Goal: Information Seeking & Learning: Learn about a topic

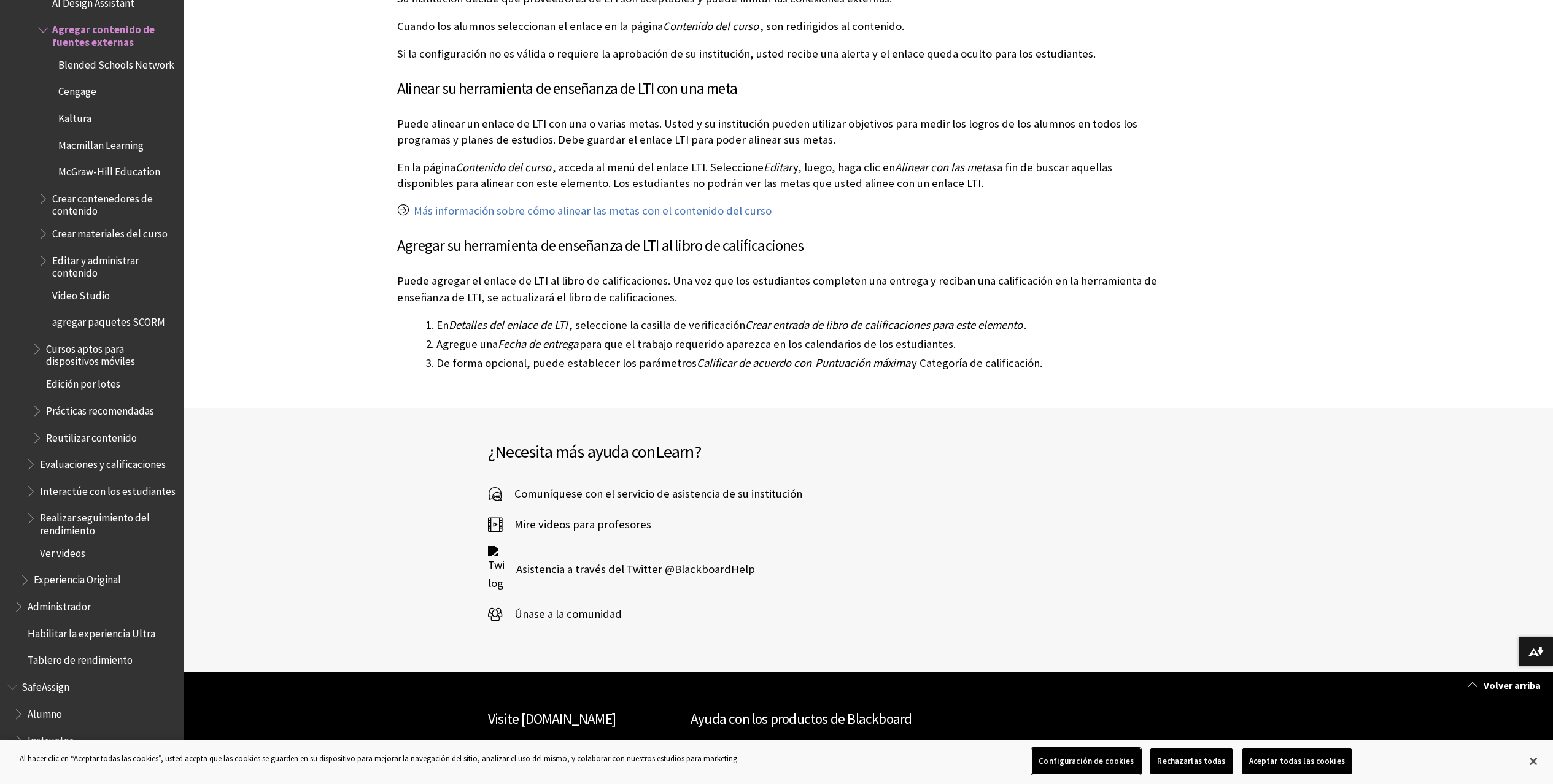
scroll to position [1718, 0]
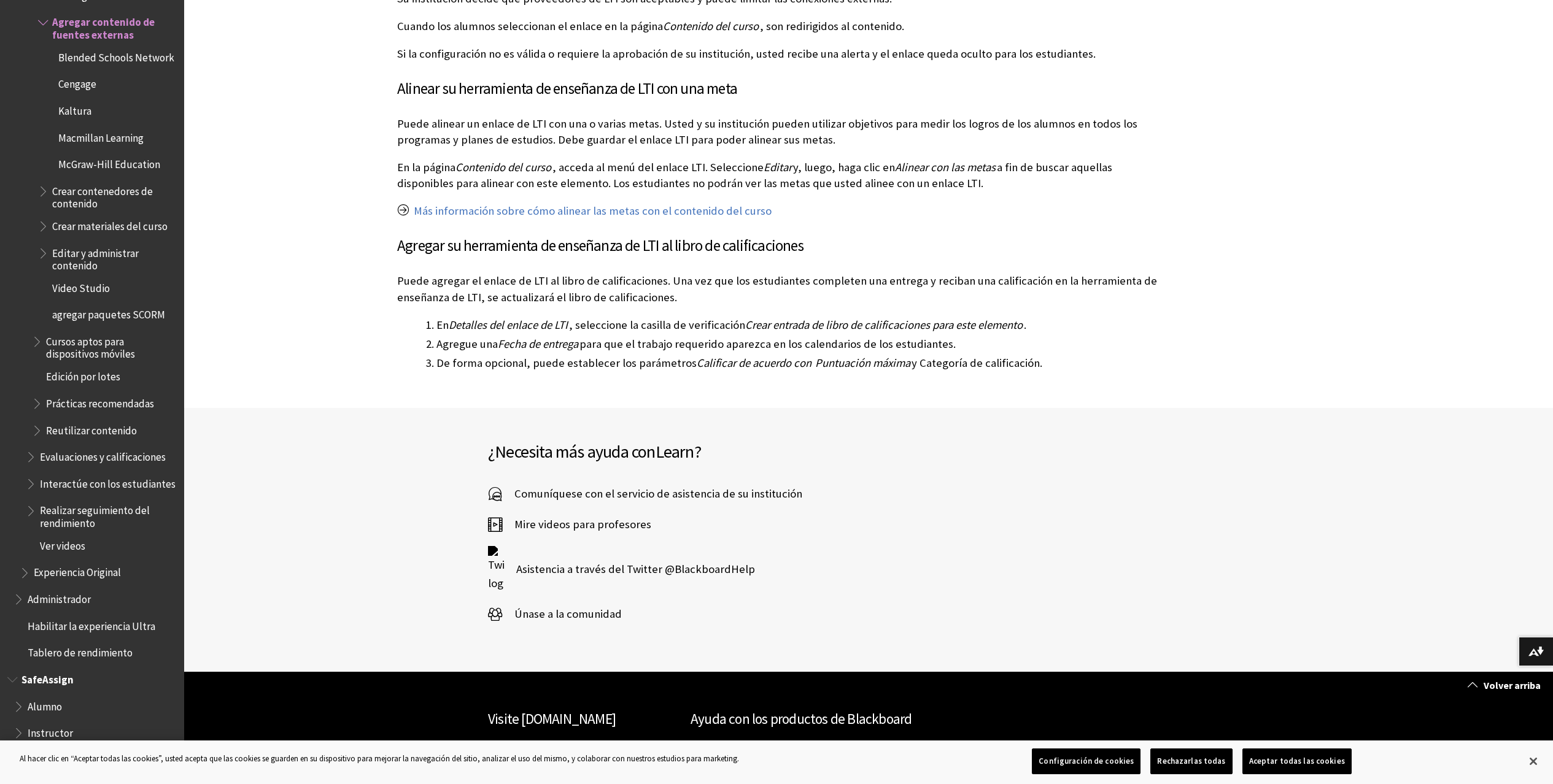
click at [18, 734] on span "Book outline for Blackboard SafeAssign" at bounding box center [19, 731] width 13 height 15
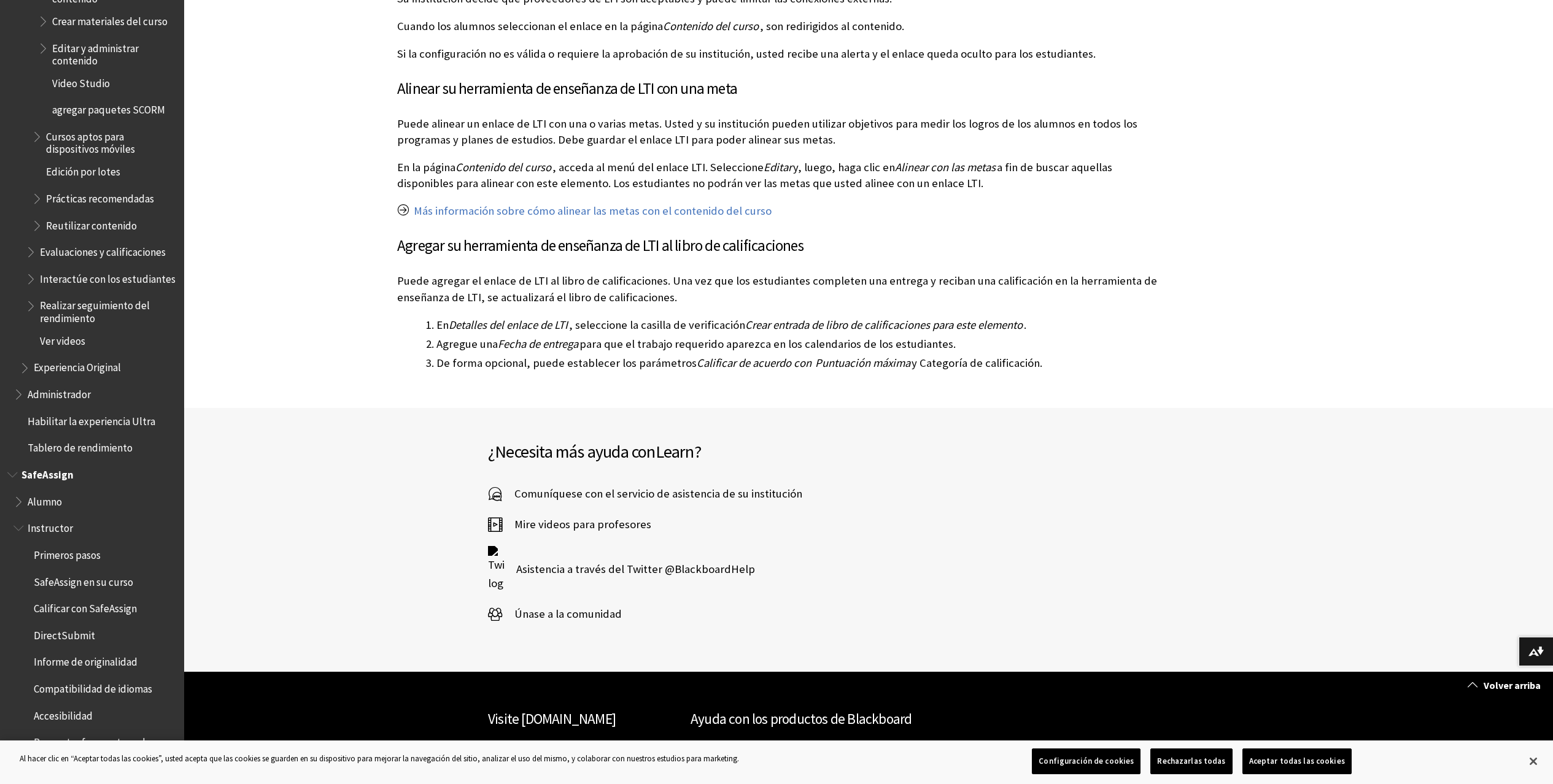
scroll to position [1941, 0]
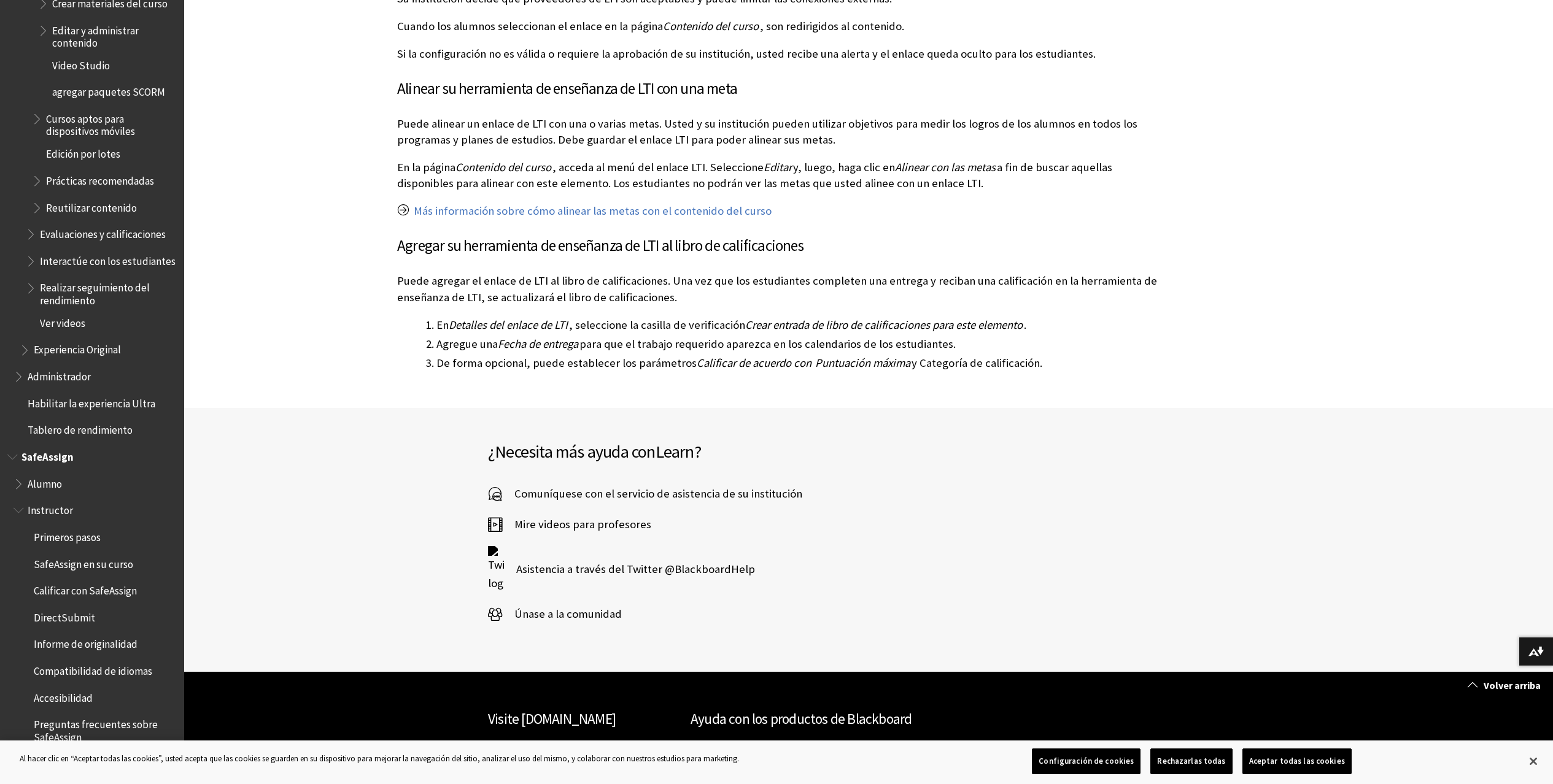
click at [87, 537] on span "Primeros pasos" at bounding box center [67, 536] width 67 height 17
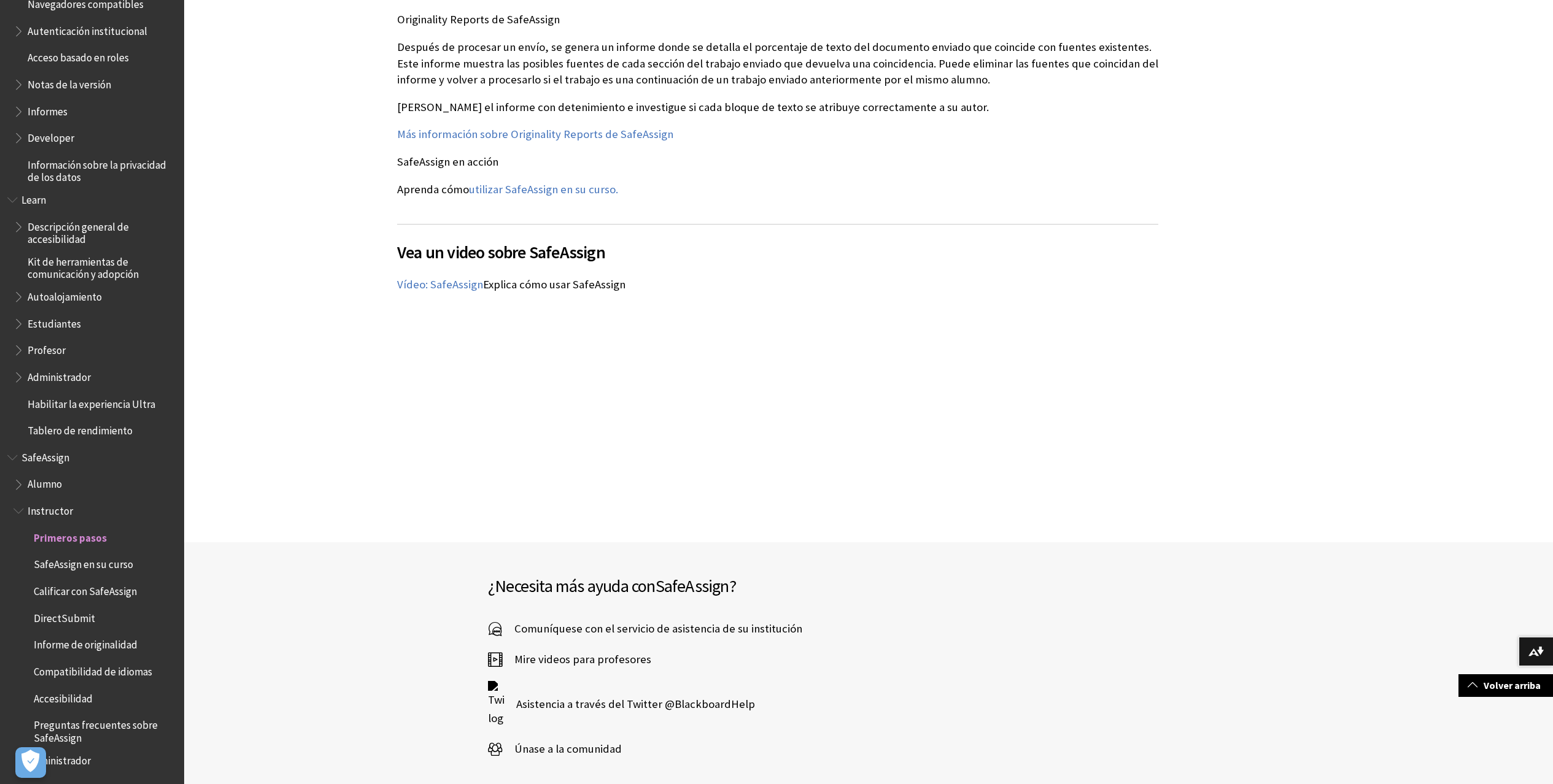
scroll to position [1348, 0]
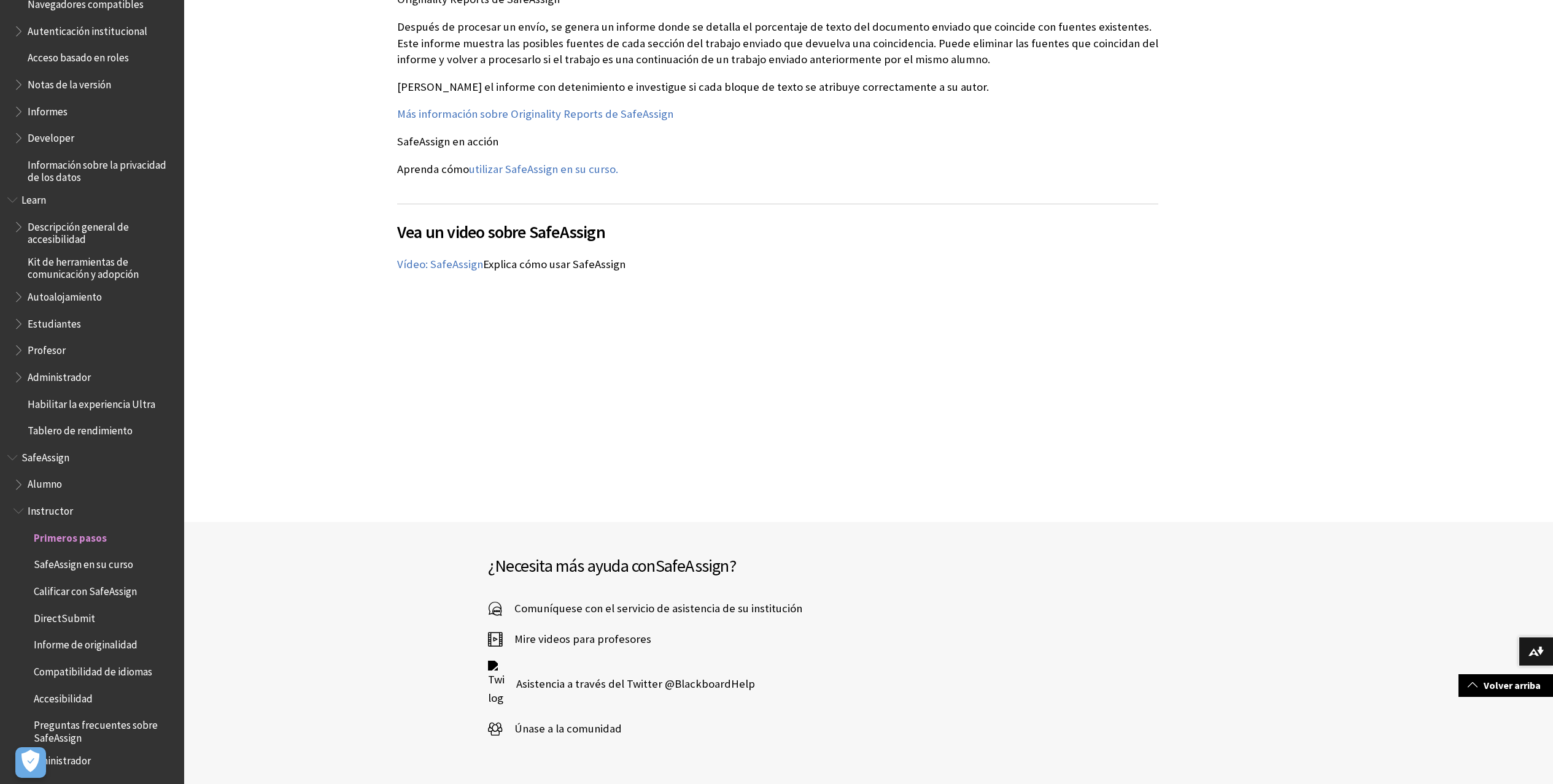
click at [19, 350] on span "Book outline for Blackboard Learn Help" at bounding box center [19, 348] width 13 height 15
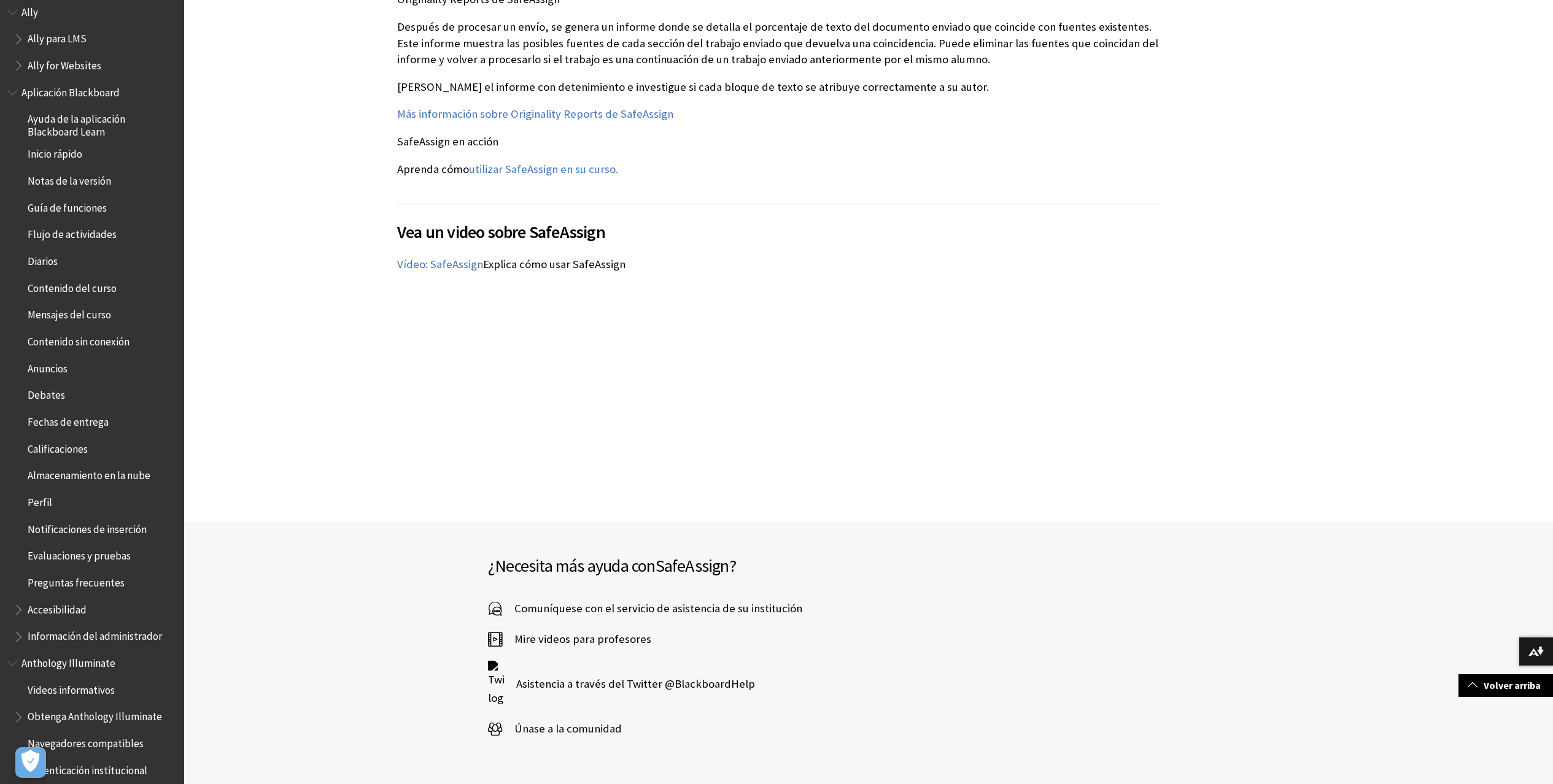
scroll to position [0, 0]
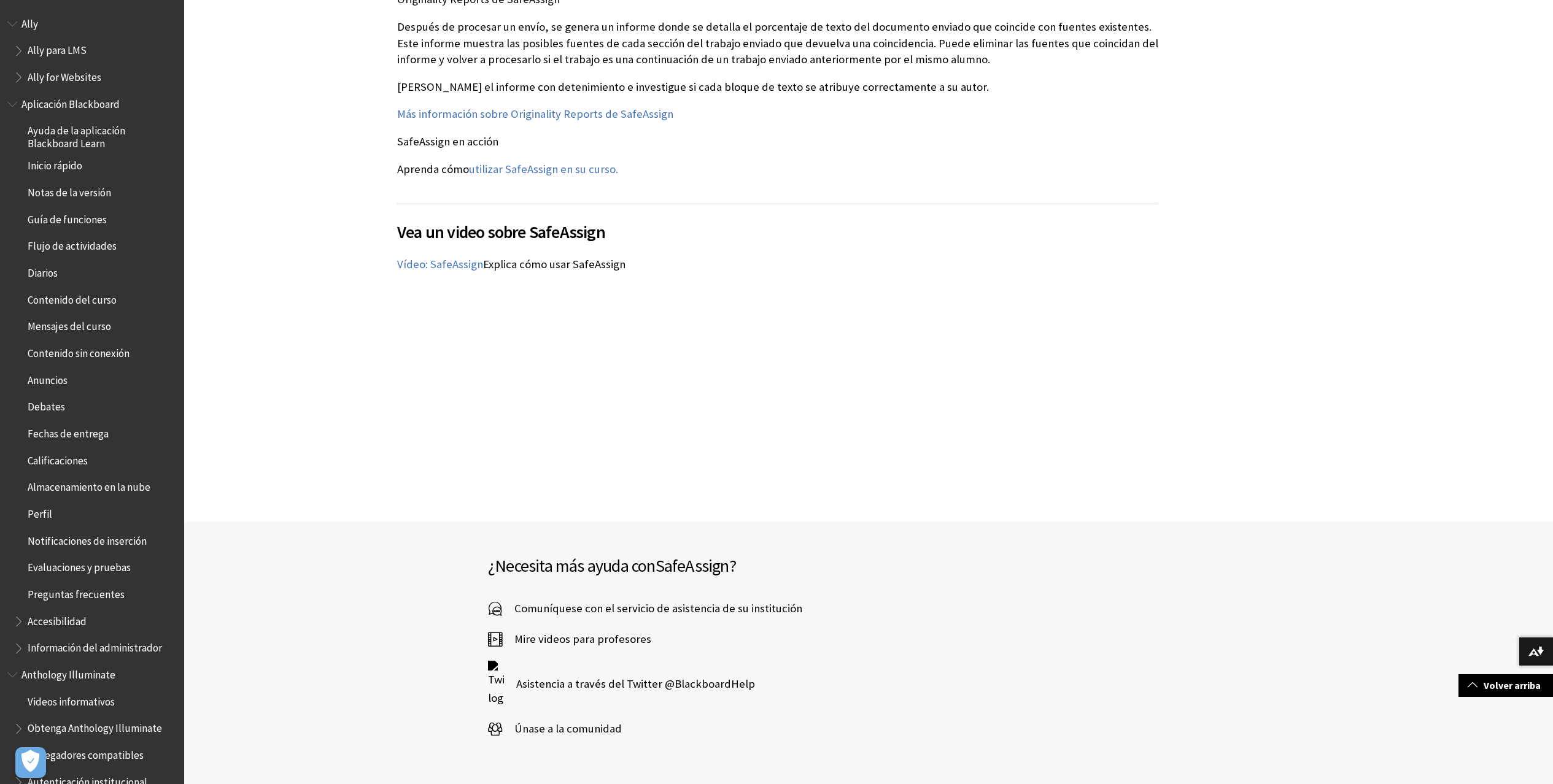
click at [96, 302] on span "Contenido del curso" at bounding box center [72, 298] width 89 height 17
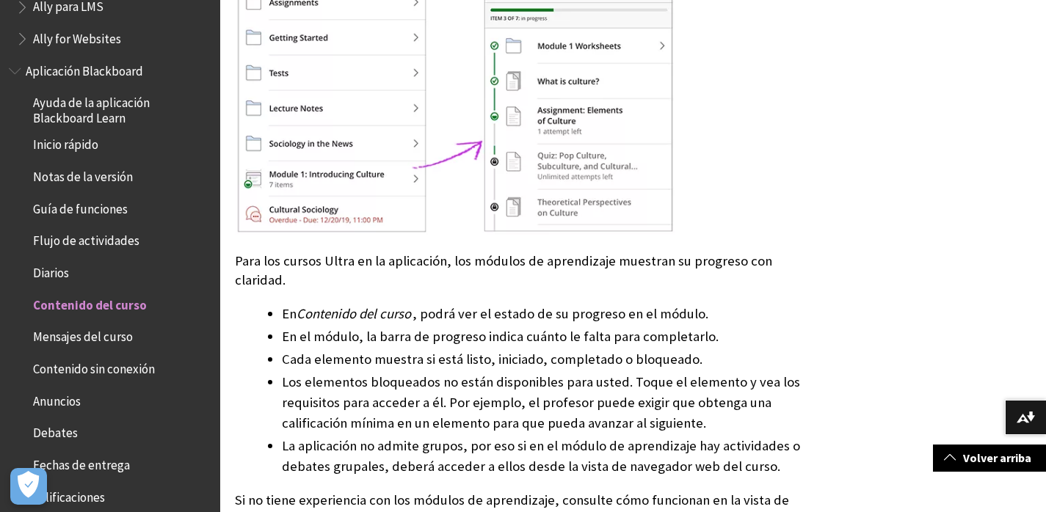
scroll to position [36, 0]
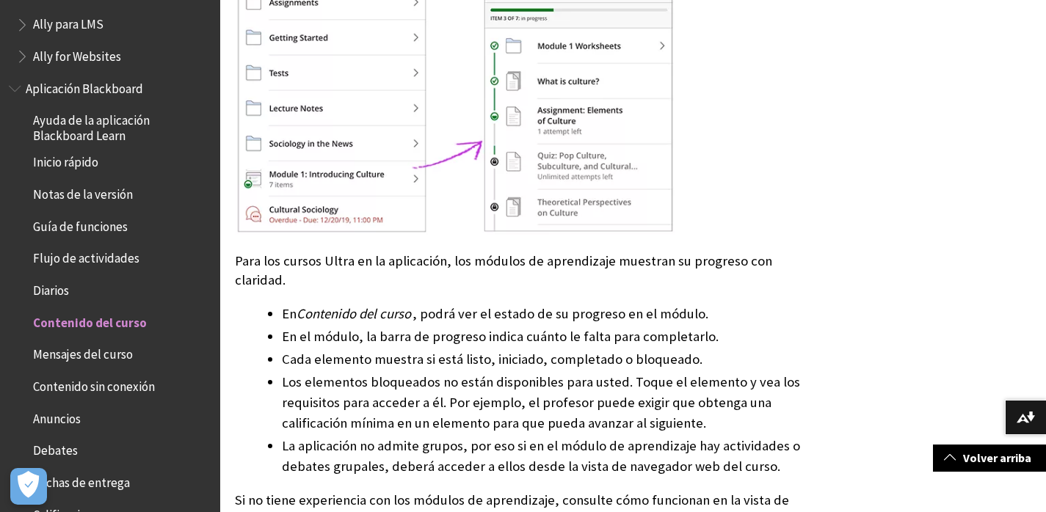
click at [98, 261] on span "Flujo de actividades" at bounding box center [86, 257] width 106 height 20
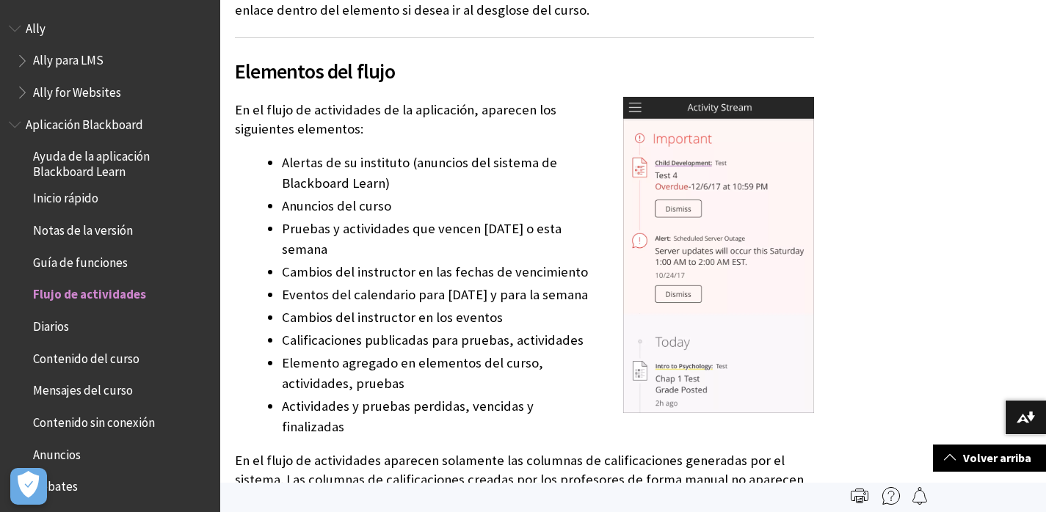
click at [22, 59] on span "Book outline for Anthology Ally Help" at bounding box center [23, 57] width 15 height 18
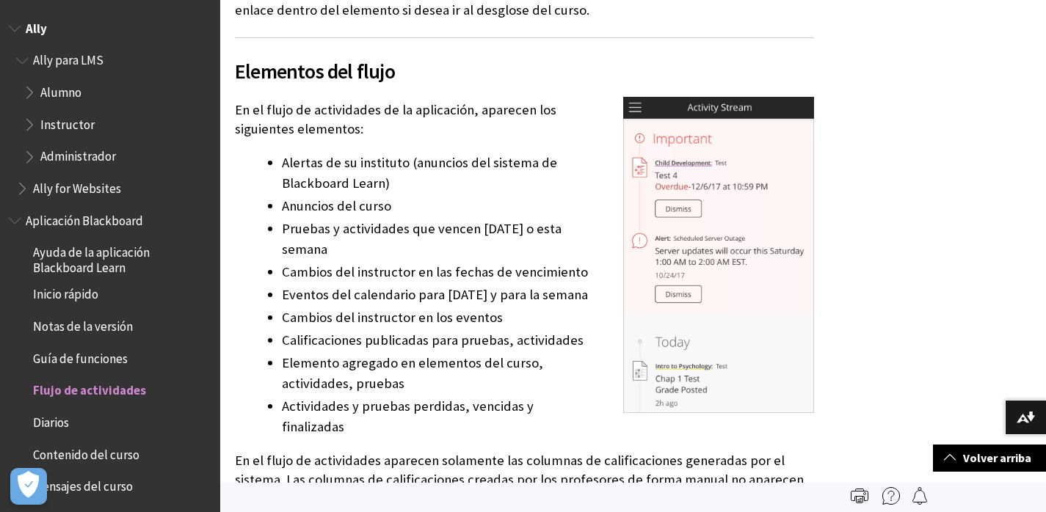
click at [29, 121] on span "Book outline for Anthology Ally Help" at bounding box center [30, 121] width 15 height 18
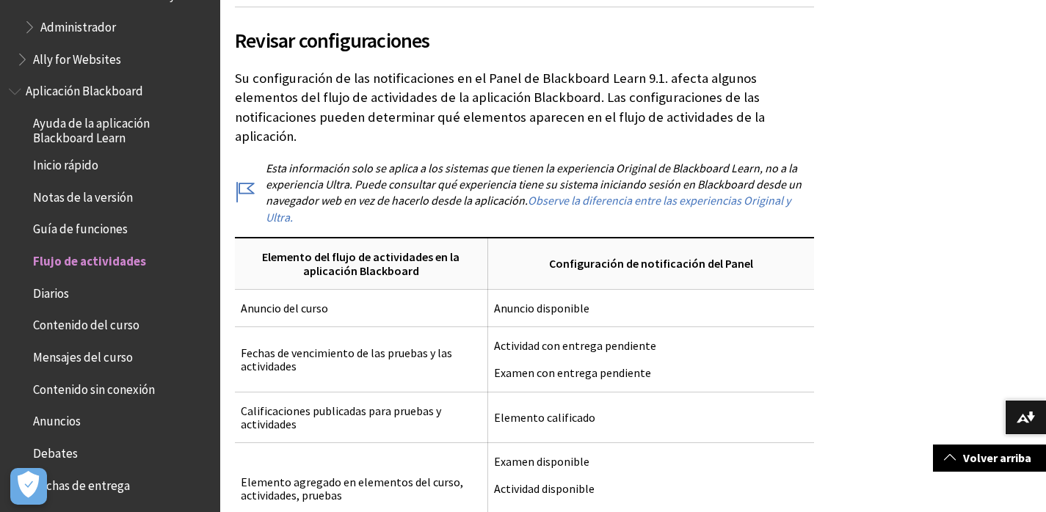
scroll to position [686, 0]
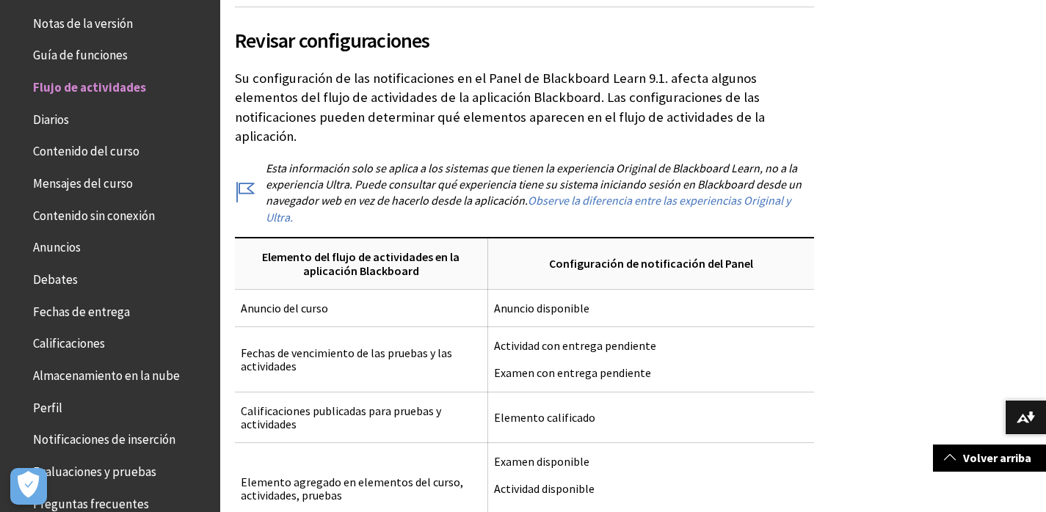
click at [87, 159] on span "Contenido del curso" at bounding box center [86, 149] width 106 height 20
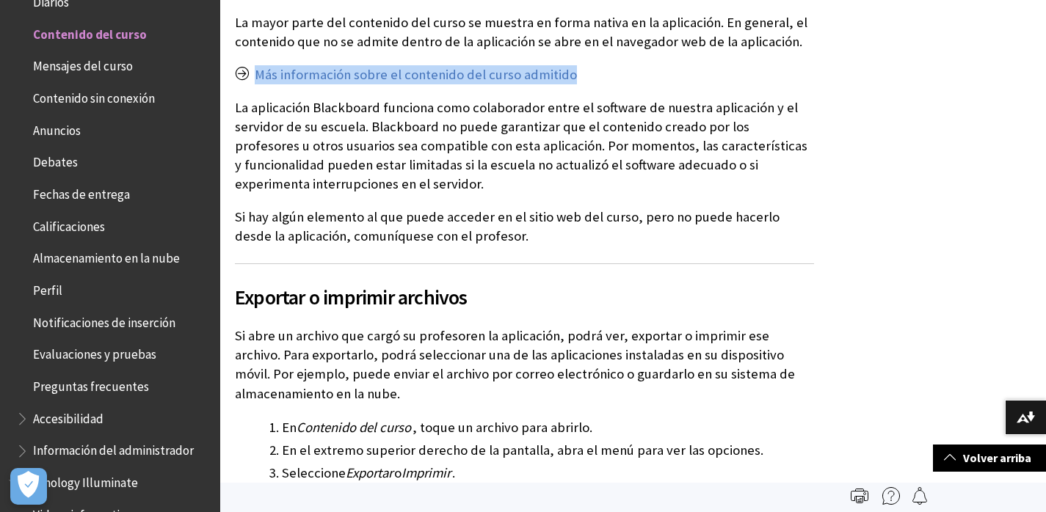
scroll to position [754, 0]
